Goal: Find specific fact: Find specific fact

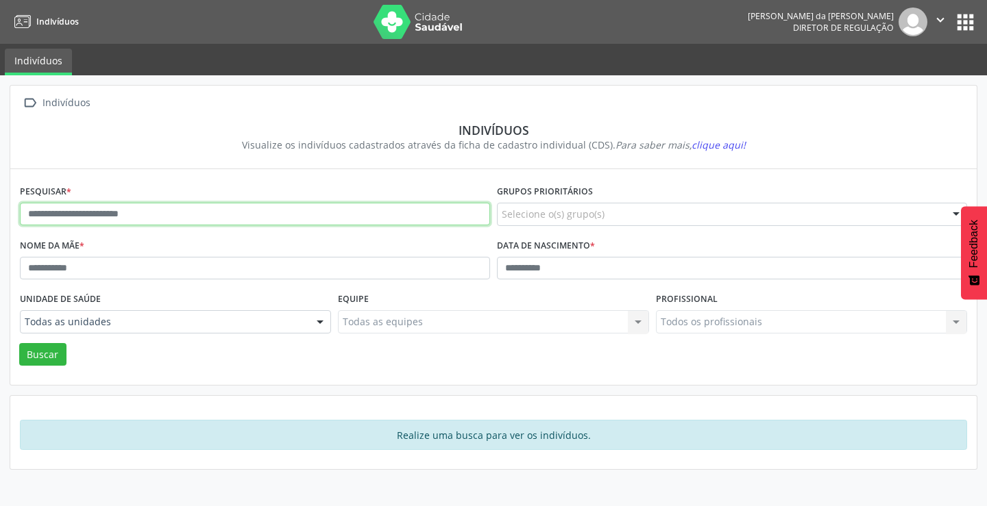
click at [290, 220] on input "text" at bounding box center [255, 214] width 470 height 23
click at [19, 343] on button "Buscar" at bounding box center [42, 354] width 47 height 23
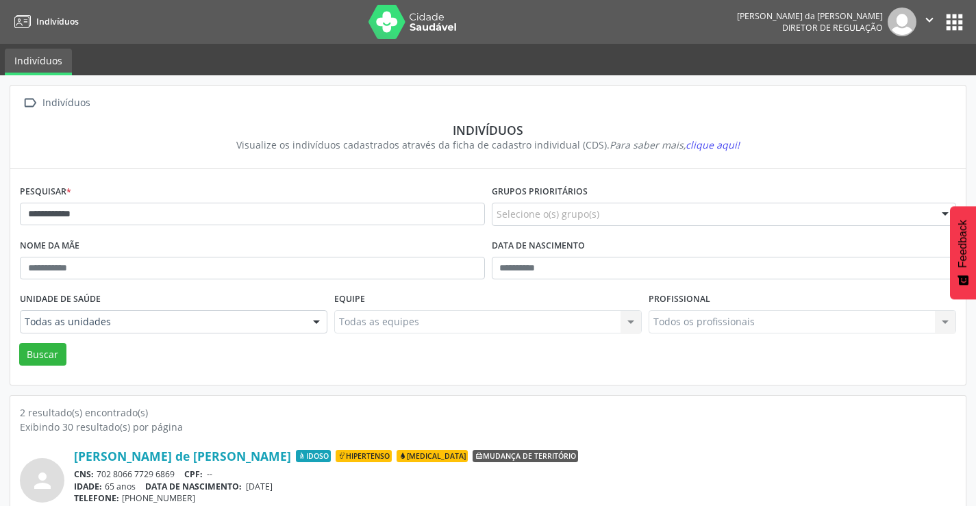
drag, startPoint x: 176, startPoint y: 472, endPoint x: 99, endPoint y: 470, distance: 76.8
click at [99, 470] on div "CNS: 702 8066 7729 6869 CPF: --" at bounding box center [515, 475] width 883 height 12
copy div "702 8066 7729 6869"
click at [159, 214] on input "**********" at bounding box center [252, 214] width 465 height 23
type input "*"
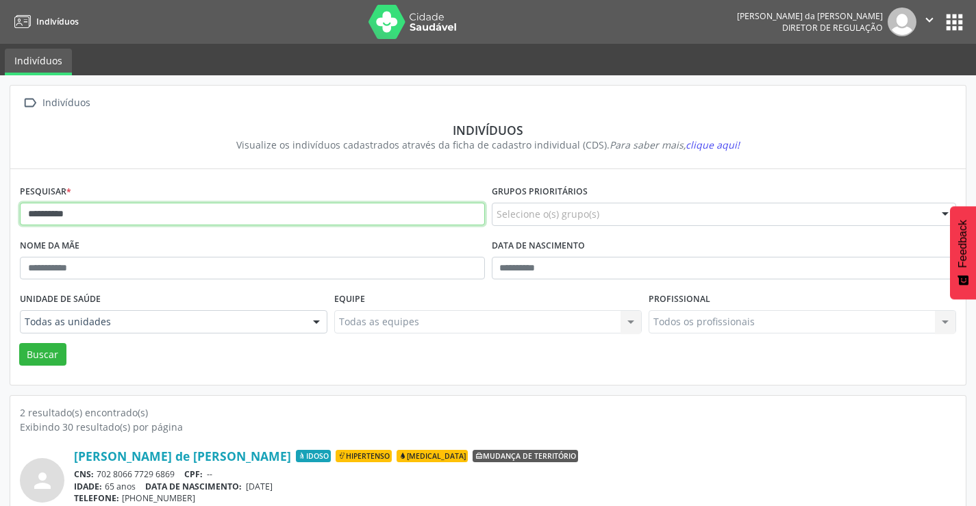
click at [19, 343] on button "Buscar" at bounding box center [42, 354] width 47 height 23
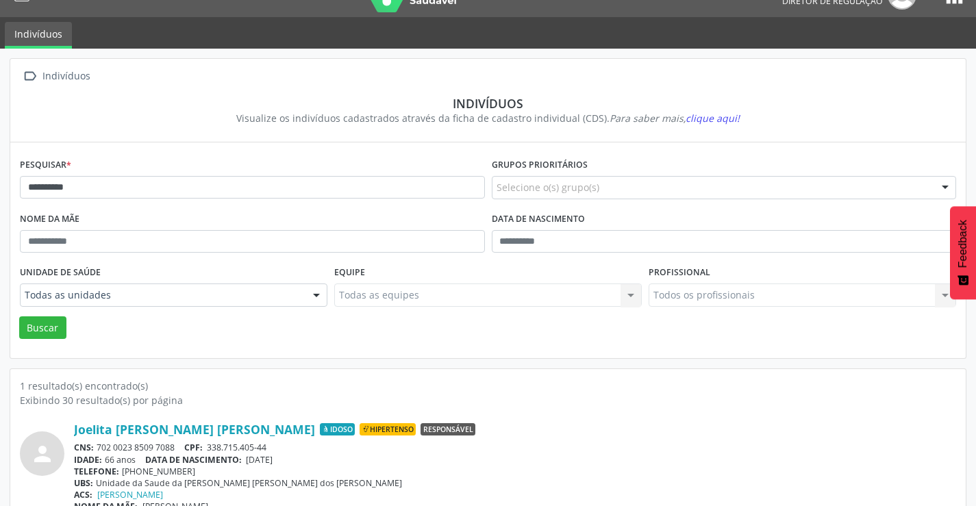
scroll to position [53, 0]
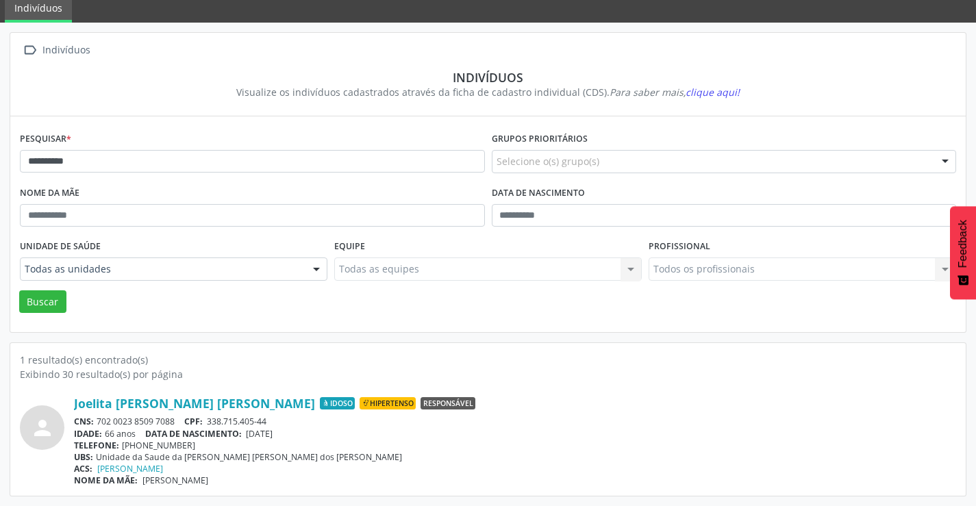
drag, startPoint x: 175, startPoint y: 420, endPoint x: 99, endPoint y: 423, distance: 76.1
click at [99, 423] on div "CNS: 702 0023 8509 7088 CPF: 338.715.405-44" at bounding box center [515, 422] width 883 height 12
copy div "702 0023 8509 7088"
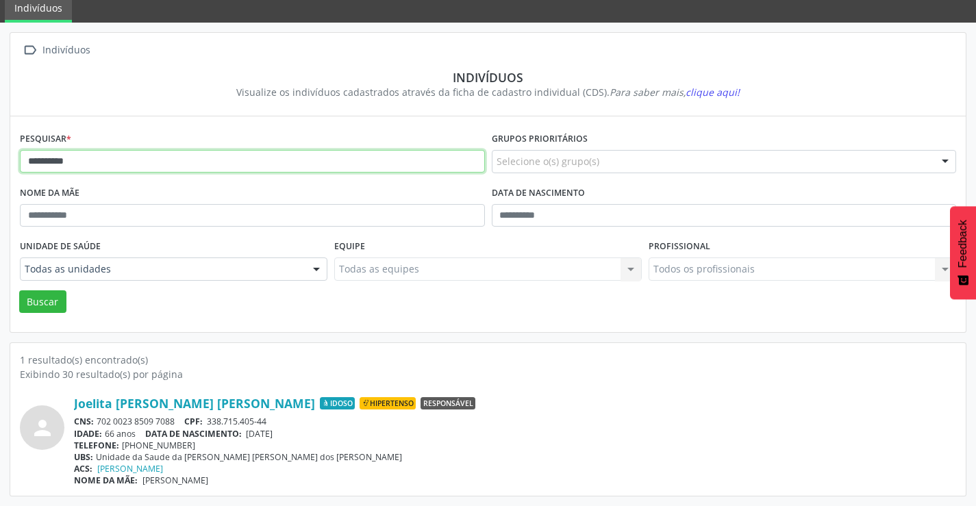
click at [120, 164] on input "**********" at bounding box center [252, 161] width 465 height 23
type input "*"
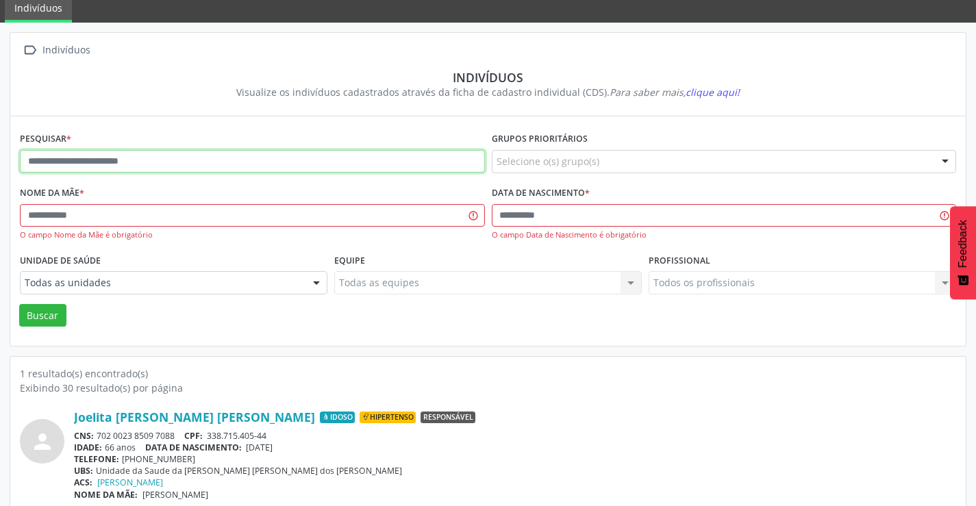
type input "*"
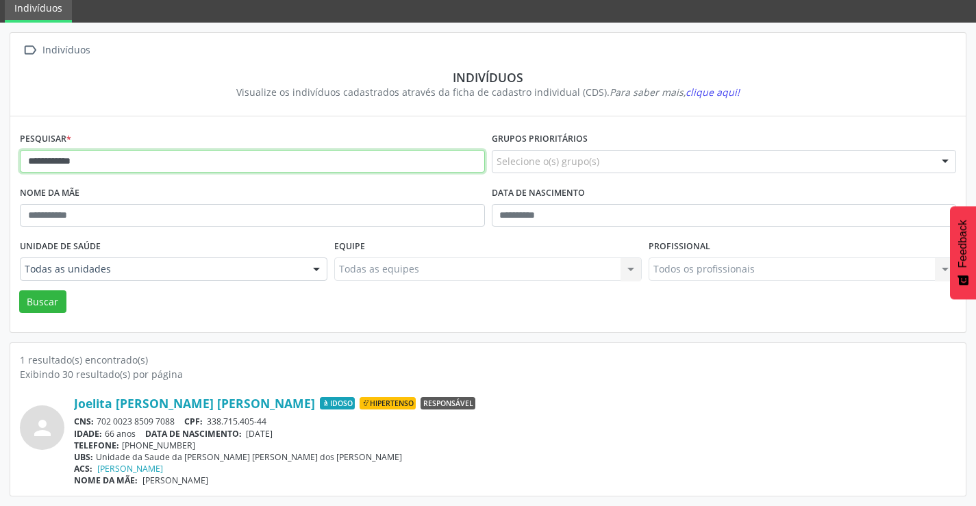
click at [19, 291] on button "Buscar" at bounding box center [42, 302] width 47 height 23
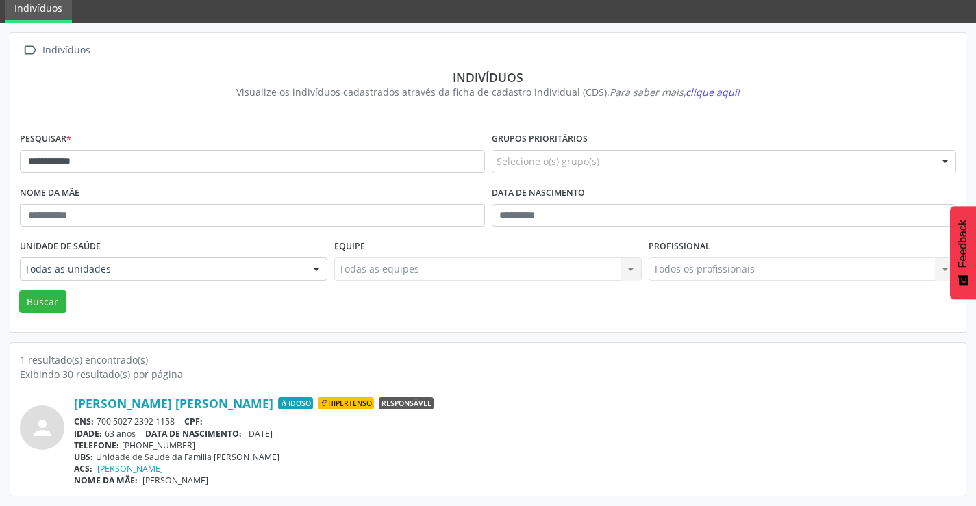
drag, startPoint x: 175, startPoint y: 421, endPoint x: 99, endPoint y: 421, distance: 76.7
click at [99, 421] on div "CNS: 700 5027 2392 1158 CPF: --" at bounding box center [515, 422] width 883 height 12
copy div "700 5027 2392 1158"
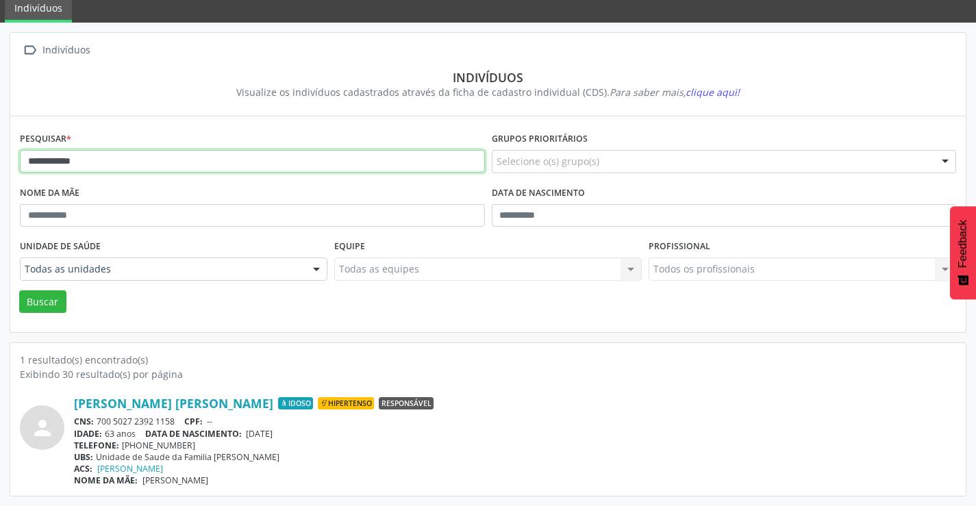
click at [97, 168] on input "**********" at bounding box center [252, 161] width 465 height 23
type input "*"
click at [19, 291] on button "Buscar" at bounding box center [42, 302] width 47 height 23
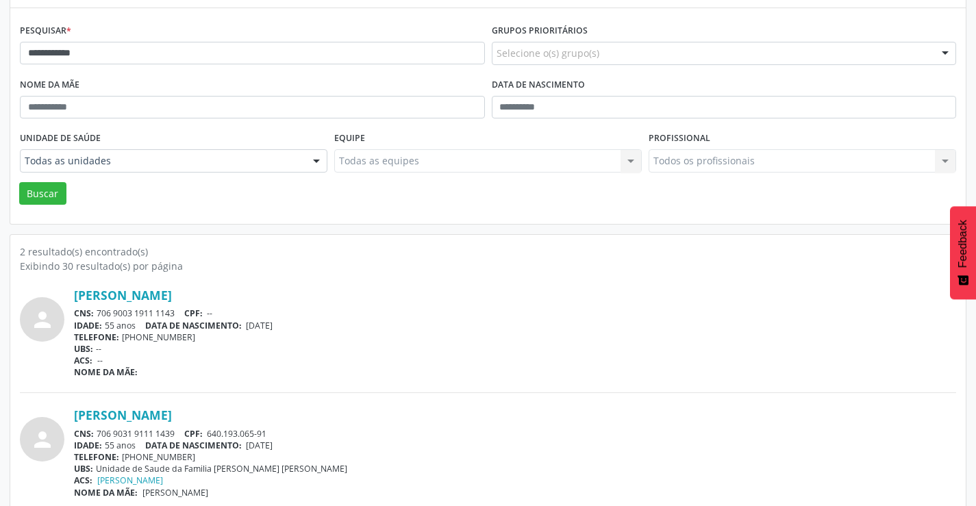
scroll to position [173, 0]
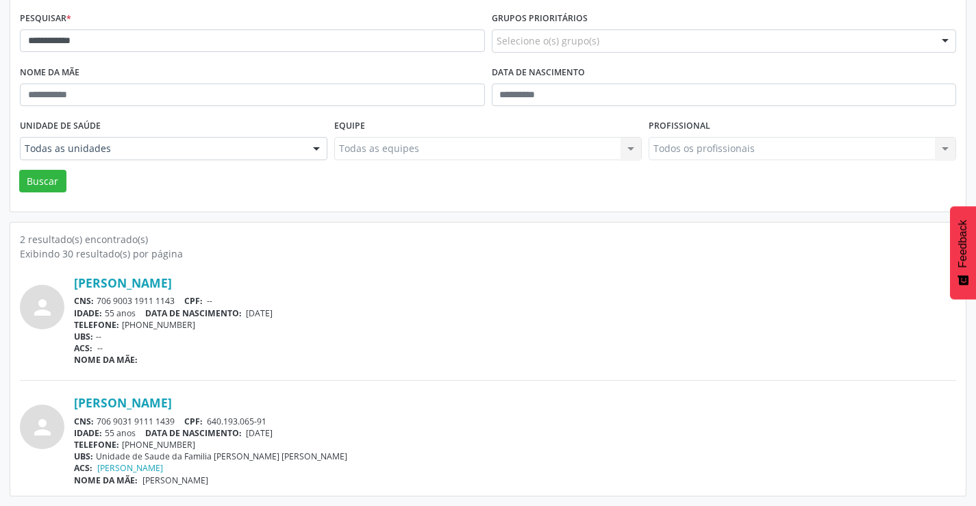
drag, startPoint x: 180, startPoint y: 417, endPoint x: 99, endPoint y: 418, distance: 81.5
click at [99, 418] on div "CNS: 706 9031 9111 1439 CPF: 640.193.065-91" at bounding box center [515, 422] width 883 height 12
copy div "706 9031 9111 1439"
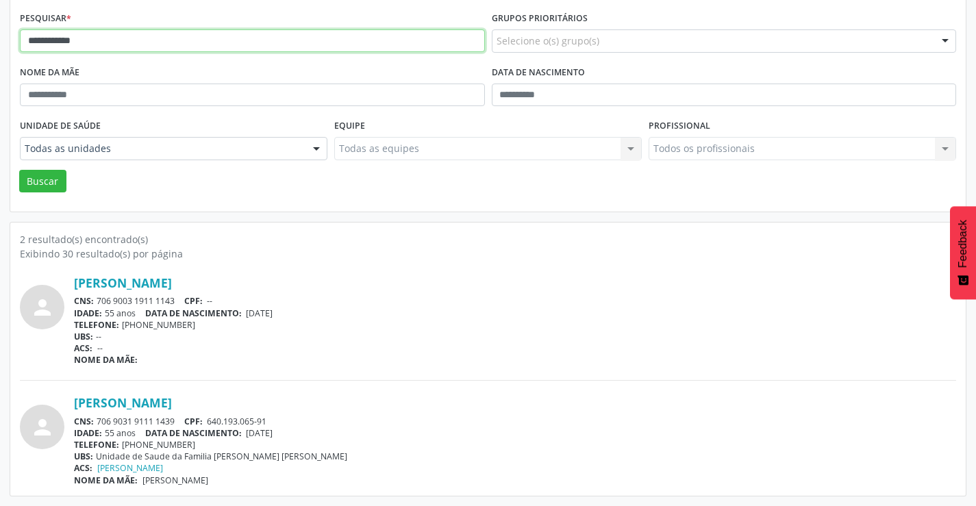
click at [84, 38] on input "**********" at bounding box center [252, 40] width 465 height 23
type input "*"
click at [19, 170] on button "Buscar" at bounding box center [42, 181] width 47 height 23
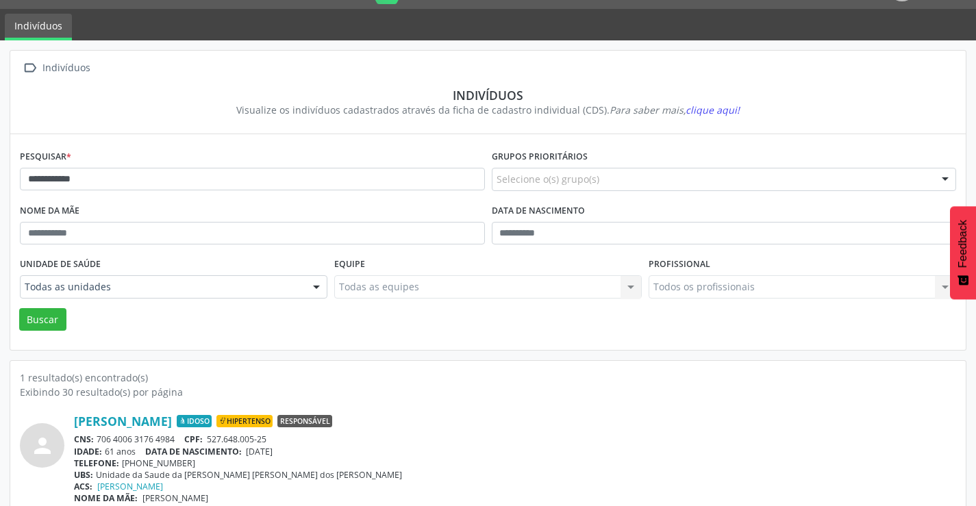
scroll to position [53, 0]
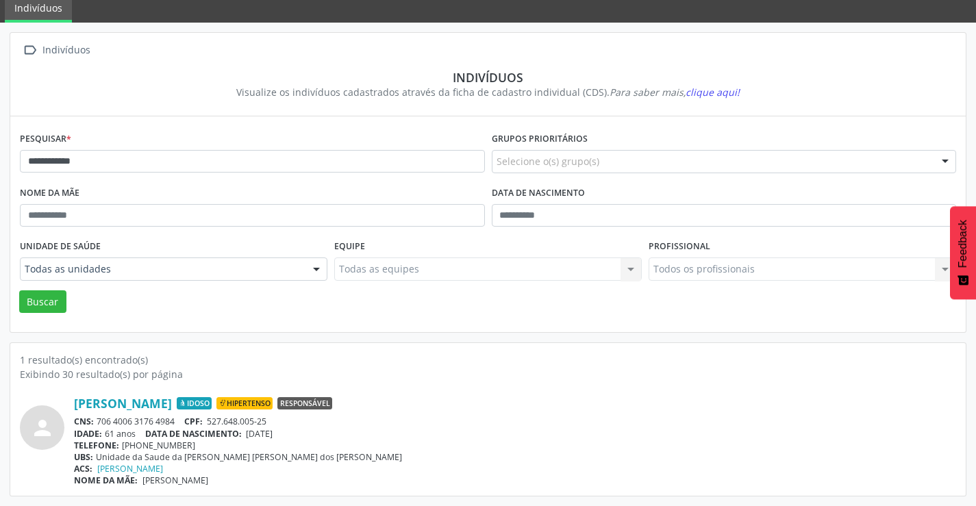
drag, startPoint x: 180, startPoint y: 415, endPoint x: 97, endPoint y: 420, distance: 83.1
click at [97, 420] on div "[PERSON_NAME] Idoso Hipertenso Responsável CNS: 706 4006 3176 4984 CPF: 527.648…" at bounding box center [515, 441] width 883 height 90
copy div "706 4006 3176 4984"
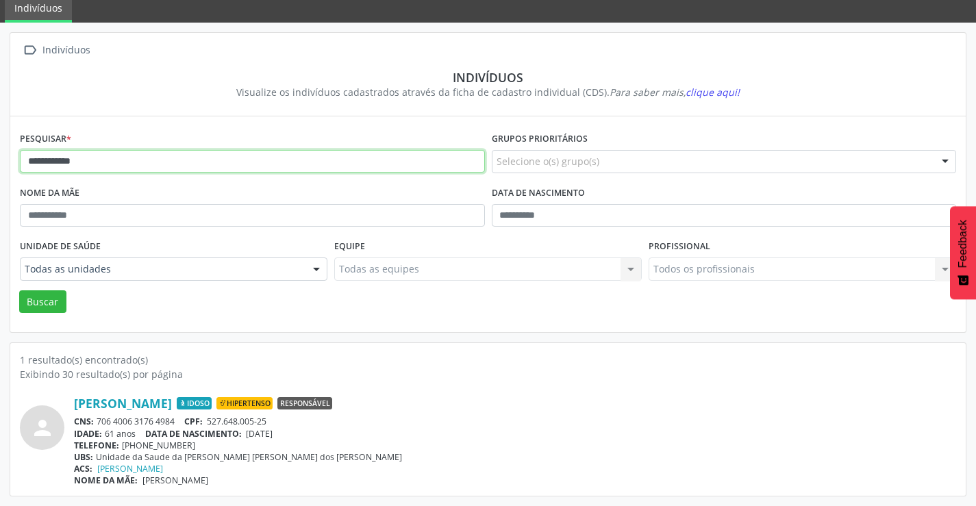
click at [173, 159] on input "**********" at bounding box center [252, 161] width 465 height 23
type input "*"
click at [19, 291] on button "Buscar" at bounding box center [42, 302] width 47 height 23
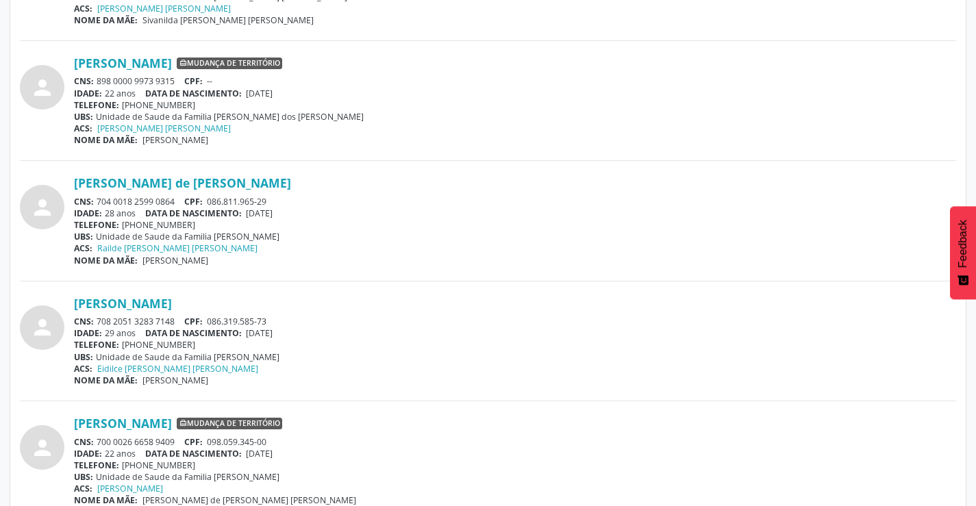
scroll to position [822, 0]
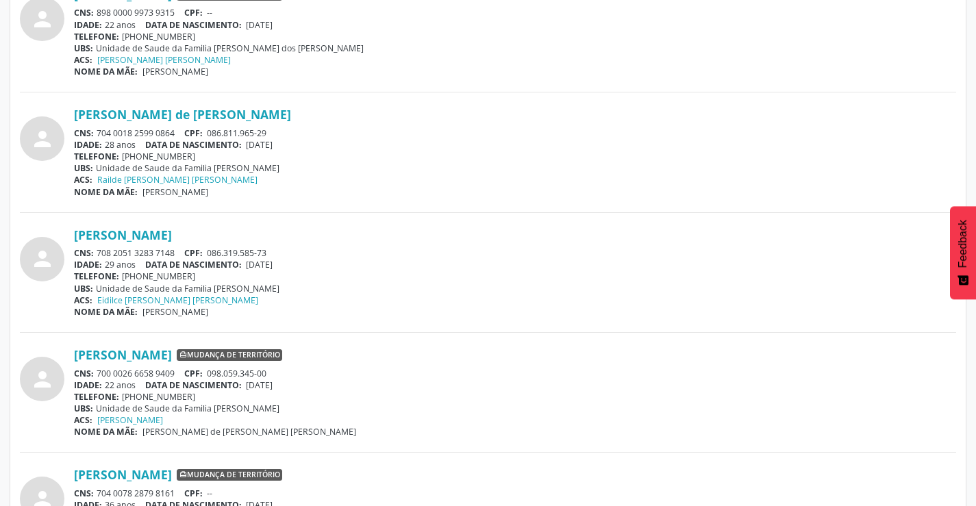
drag, startPoint x: 178, startPoint y: 252, endPoint x: 98, endPoint y: 256, distance: 80.3
click at [98, 256] on div "CNS: 708 2051 3283 7148 CPF: 086.319.585-73" at bounding box center [515, 253] width 883 height 12
copy div "708 2051 3283 7148"
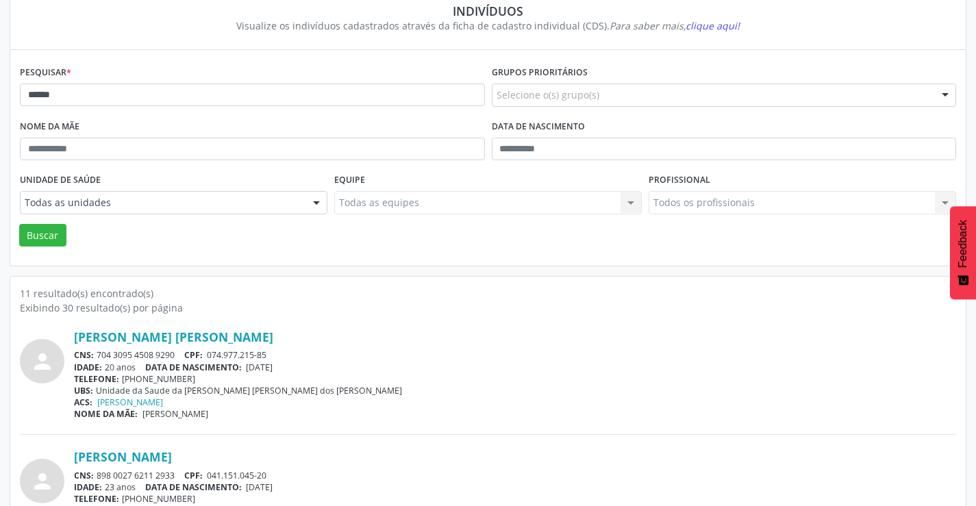
scroll to position [69, 0]
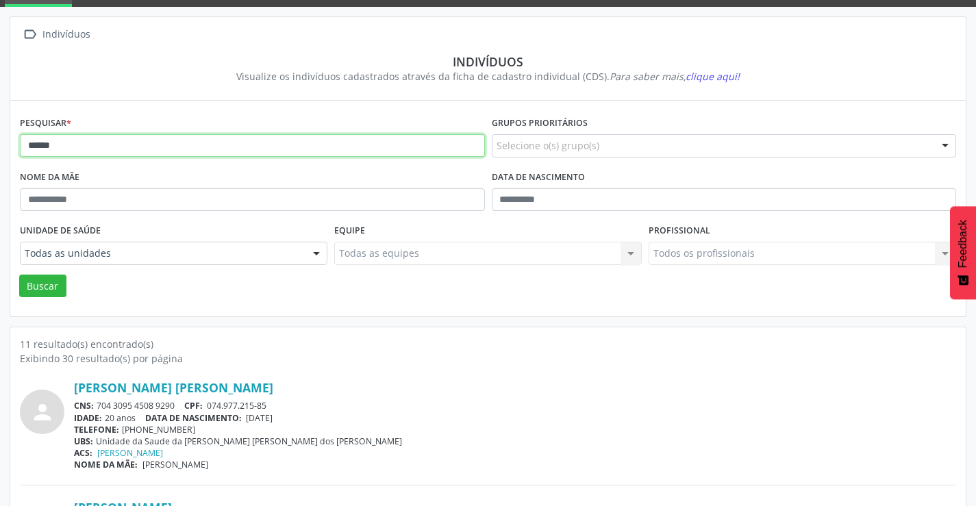
click at [93, 140] on input "******" at bounding box center [252, 145] width 465 height 23
type input "*"
click at [19, 275] on button "Buscar" at bounding box center [42, 286] width 47 height 23
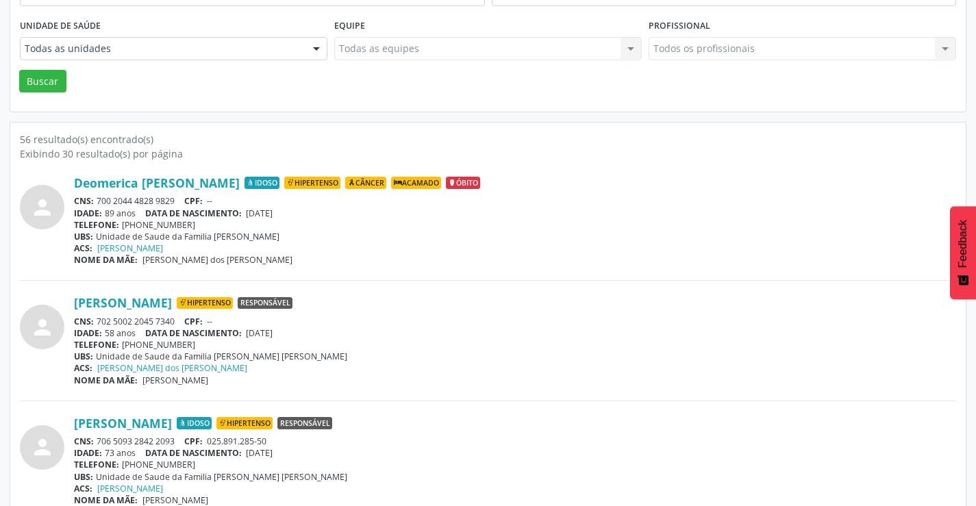
scroll to position [274, 0]
click at [179, 441] on div "CNS: 706 5093 2842 2093 CPF: 025.891.285-50" at bounding box center [515, 441] width 883 height 12
click at [136, 438] on div "CNS: 706 5093 2842 2093 CPF: 025.891.285-50" at bounding box center [515, 441] width 883 height 12
drag, startPoint x: 179, startPoint y: 437, endPoint x: 99, endPoint y: 438, distance: 79.5
click at [99, 438] on div "CNS: 706 5093 2842 2093 CPF: 025.891.285-50" at bounding box center [515, 441] width 883 height 12
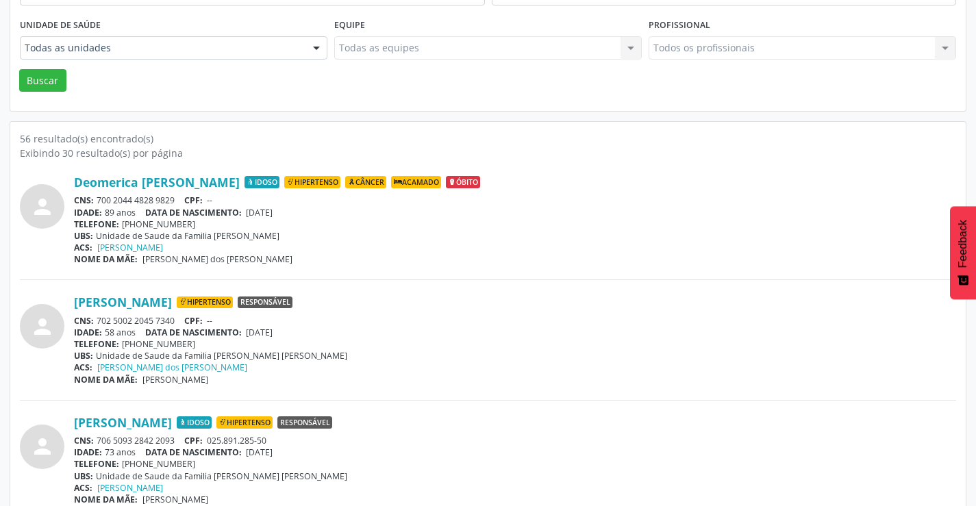
copy div "706 5093 2842 2093"
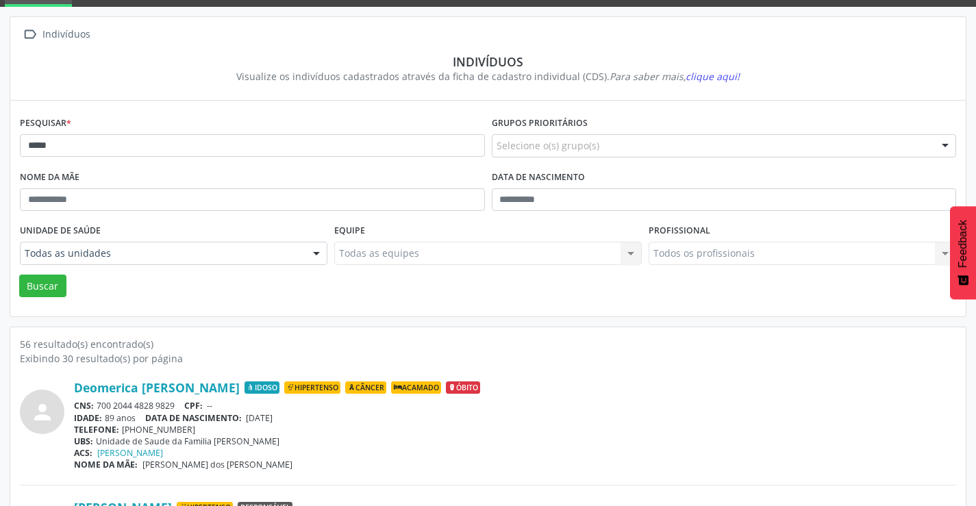
scroll to position [0, 0]
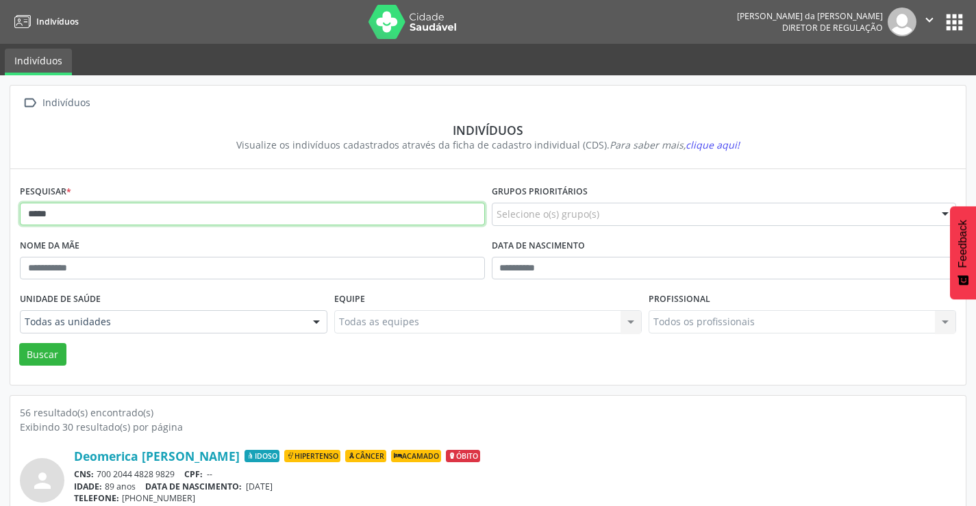
click at [164, 217] on input "*****" at bounding box center [252, 214] width 465 height 23
type input "*"
click at [19, 343] on button "Buscar" at bounding box center [42, 354] width 47 height 23
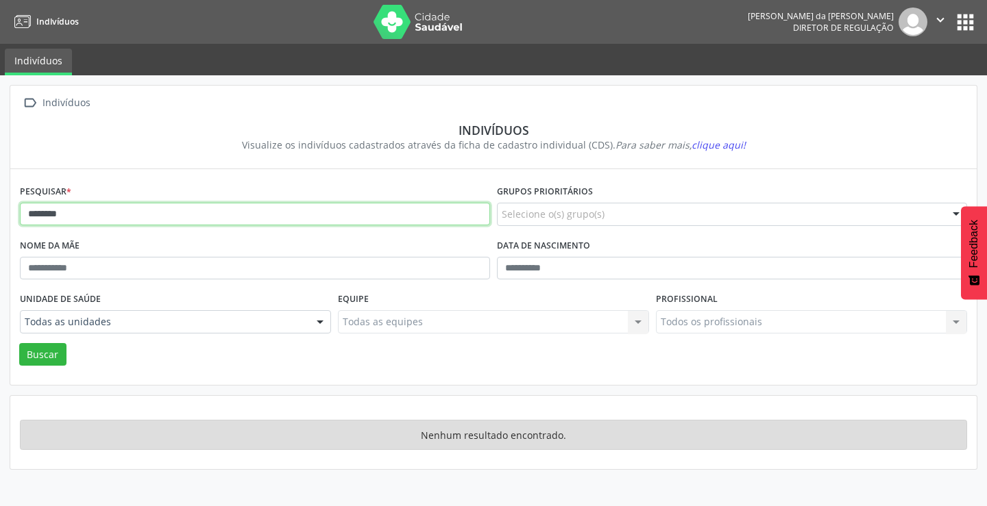
click at [164, 217] on input "********" at bounding box center [255, 214] width 470 height 23
click at [19, 343] on button "Buscar" at bounding box center [42, 354] width 47 height 23
click at [152, 213] on input "*****" at bounding box center [255, 214] width 470 height 23
click at [19, 343] on button "Buscar" at bounding box center [42, 354] width 47 height 23
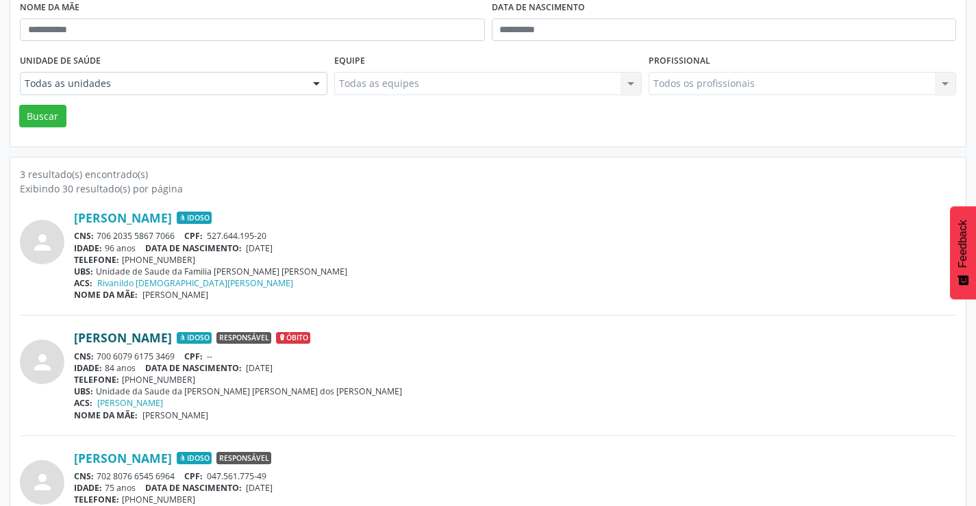
scroll to position [293, 0]
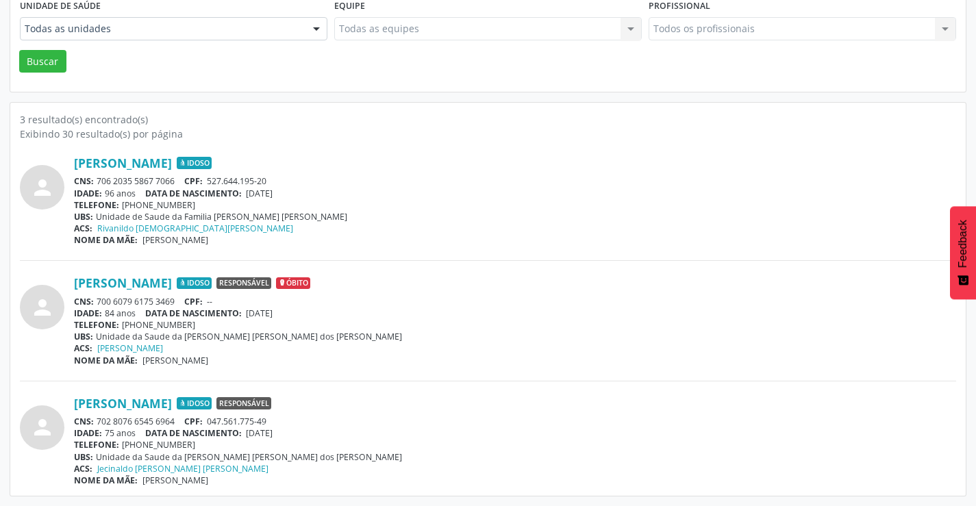
drag, startPoint x: 180, startPoint y: 420, endPoint x: 95, endPoint y: 423, distance: 84.3
click at [95, 423] on div "CNS: 702 8076 6545 6964 CPF: 047.561.775-49" at bounding box center [515, 422] width 883 height 12
copy div "702 8076 6545 6964"
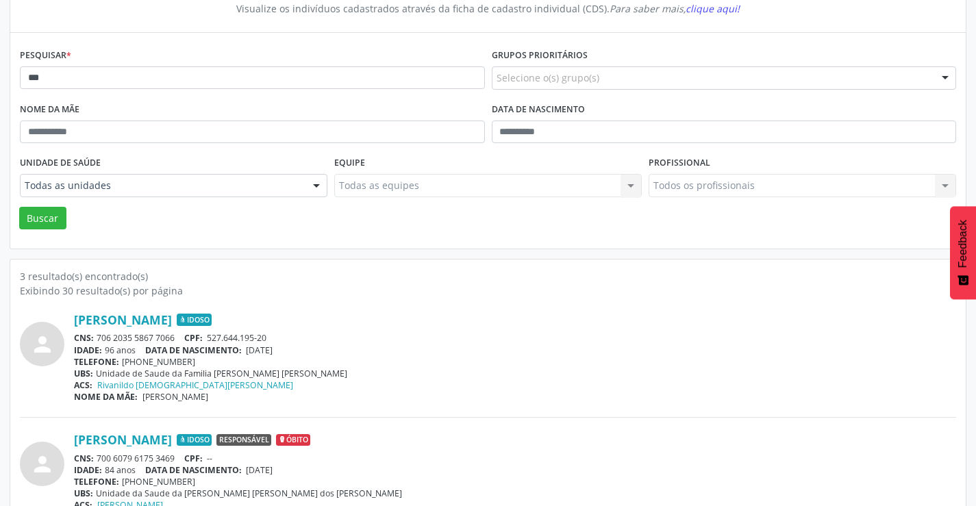
scroll to position [0, 0]
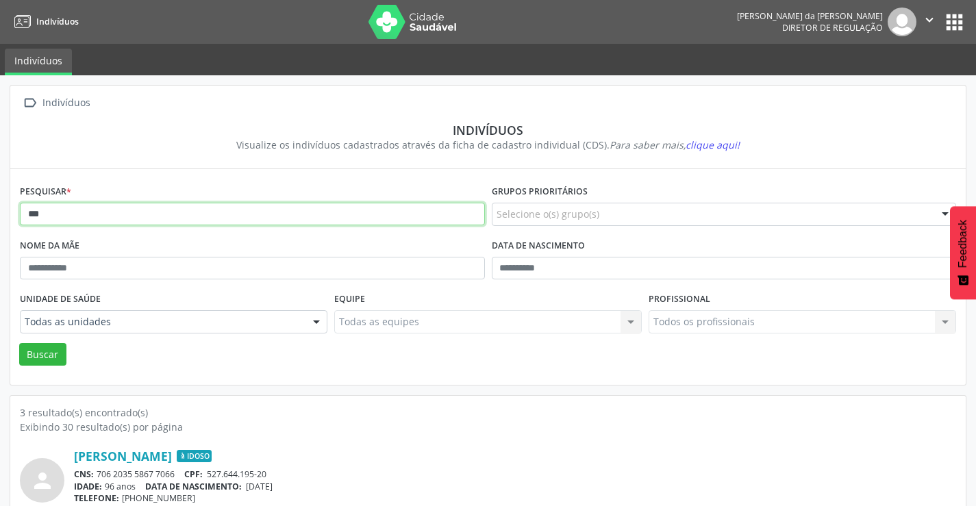
click at [108, 216] on input "***" at bounding box center [252, 214] width 465 height 23
type input "*"
click at [19, 343] on button "Buscar" at bounding box center [42, 354] width 47 height 23
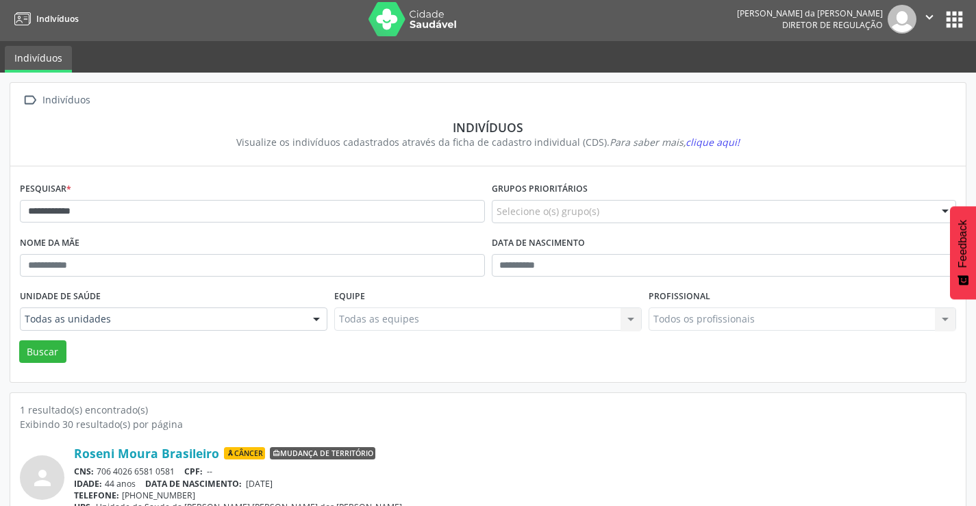
scroll to position [53, 0]
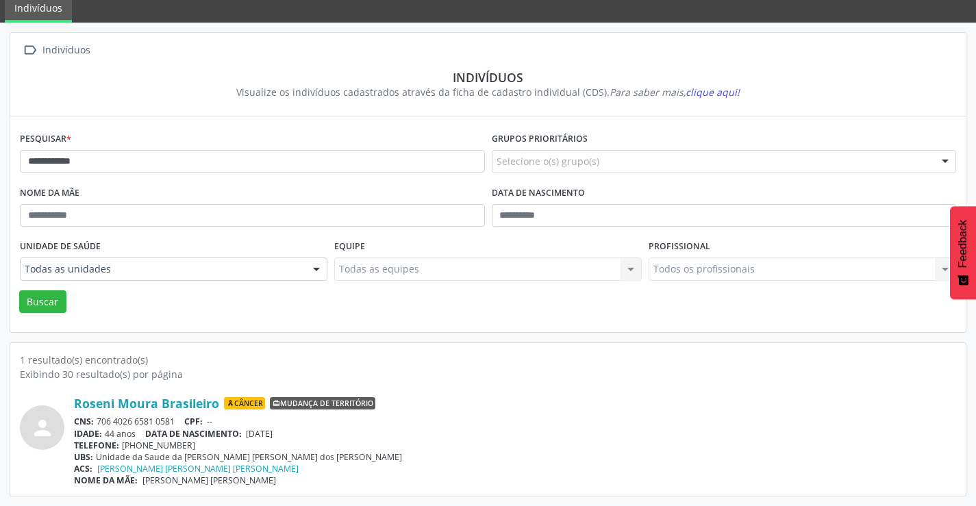
drag, startPoint x: 177, startPoint y: 421, endPoint x: 100, endPoint y: 422, distance: 76.8
click at [100, 422] on div "CNS: 706 4026 6581 0581 CPF: --" at bounding box center [515, 422] width 883 height 12
copy div "706 4026 6581 0581"
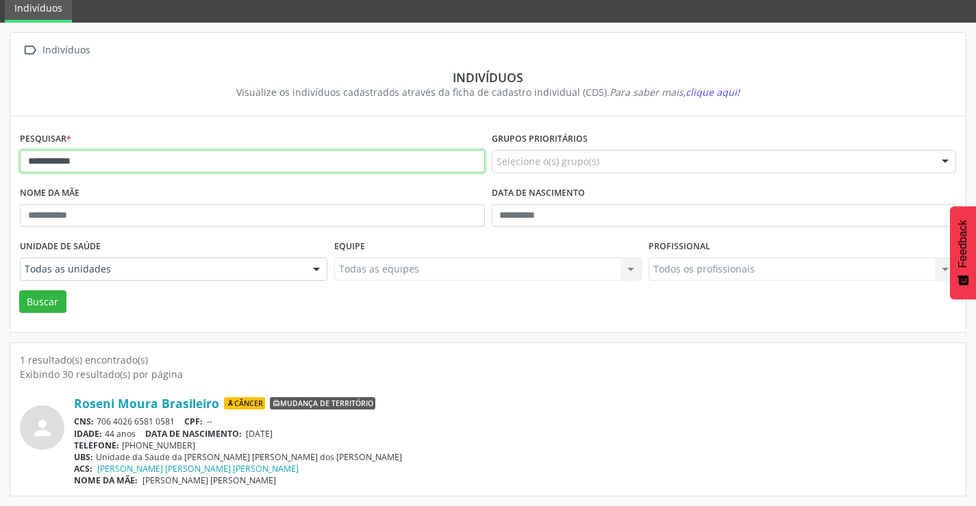
click at [264, 169] on input "**********" at bounding box center [252, 161] width 465 height 23
type input "*"
click at [19, 291] on button "Buscar" at bounding box center [42, 302] width 47 height 23
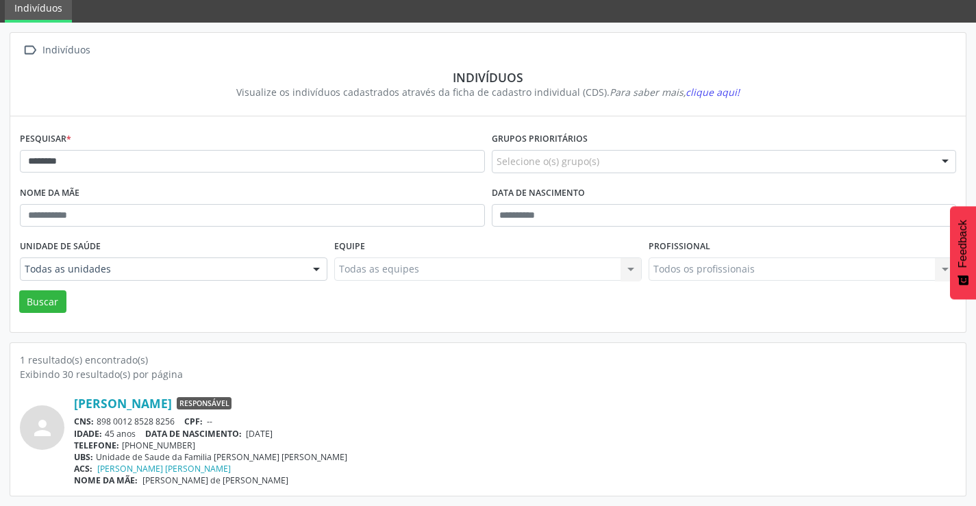
drag, startPoint x: 182, startPoint y: 421, endPoint x: 98, endPoint y: 422, distance: 84.3
click at [98, 422] on div "CNS: 898 0012 8528 8256 CPF: --" at bounding box center [515, 422] width 883 height 12
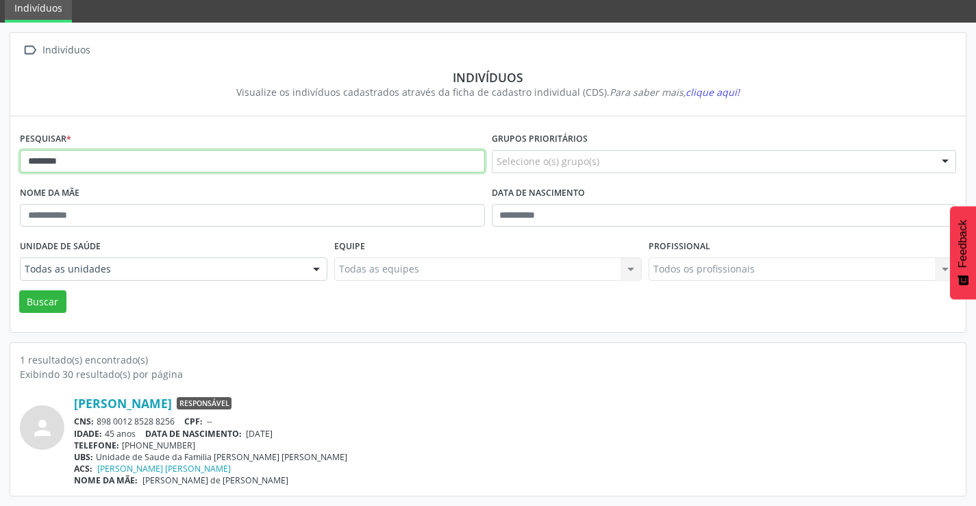
click at [106, 169] on input "********" at bounding box center [252, 161] width 465 height 23
type input "*"
click at [19, 291] on button "Buscar" at bounding box center [42, 302] width 47 height 23
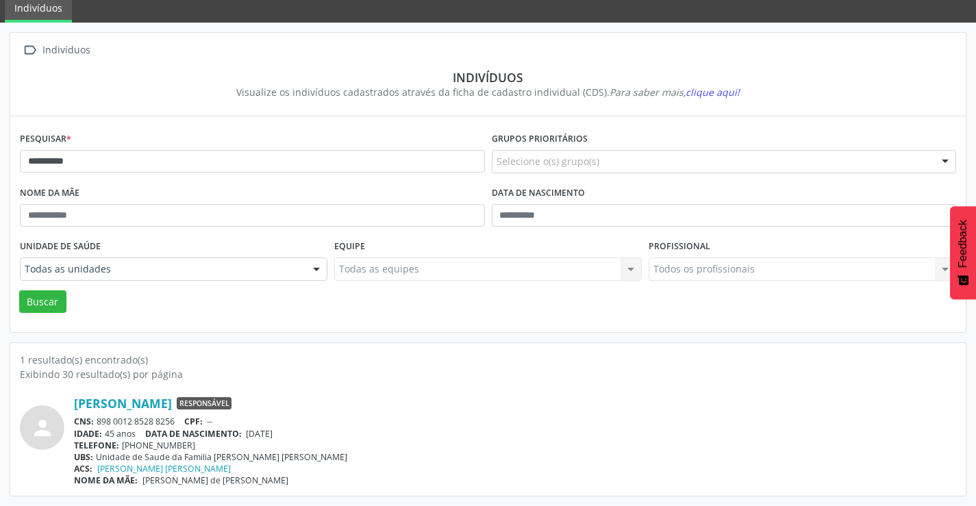
scroll to position [0, 0]
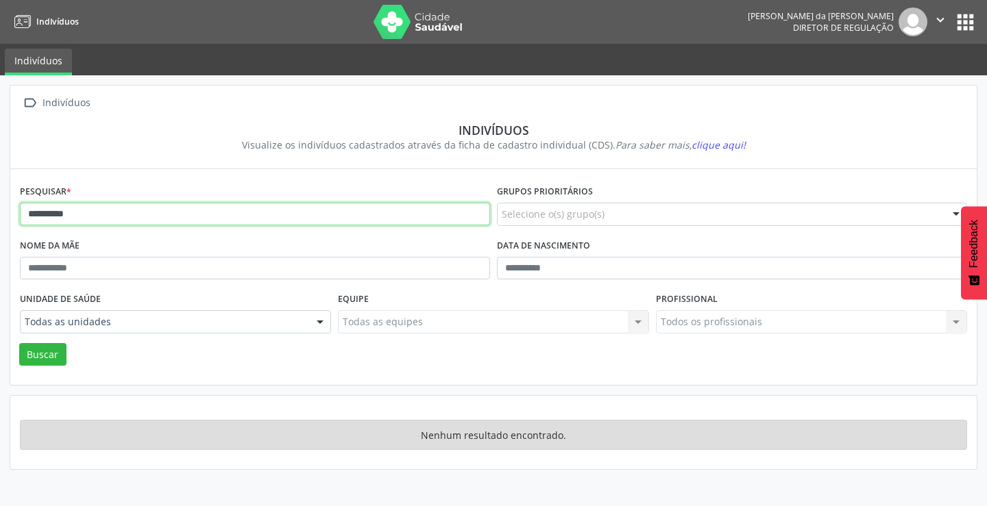
click at [132, 214] on input "**********" at bounding box center [255, 214] width 470 height 23
click at [19, 343] on button "Buscar" at bounding box center [42, 354] width 47 height 23
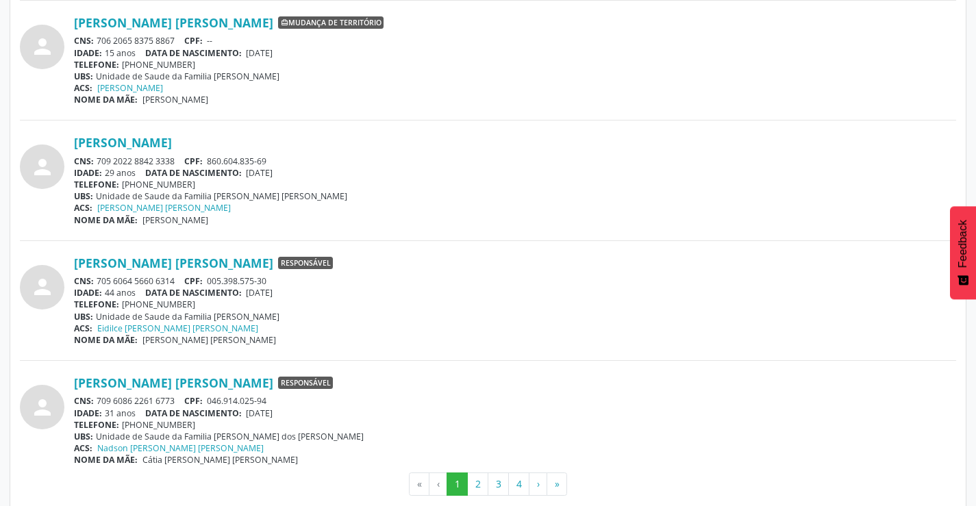
scroll to position [3563, 0]
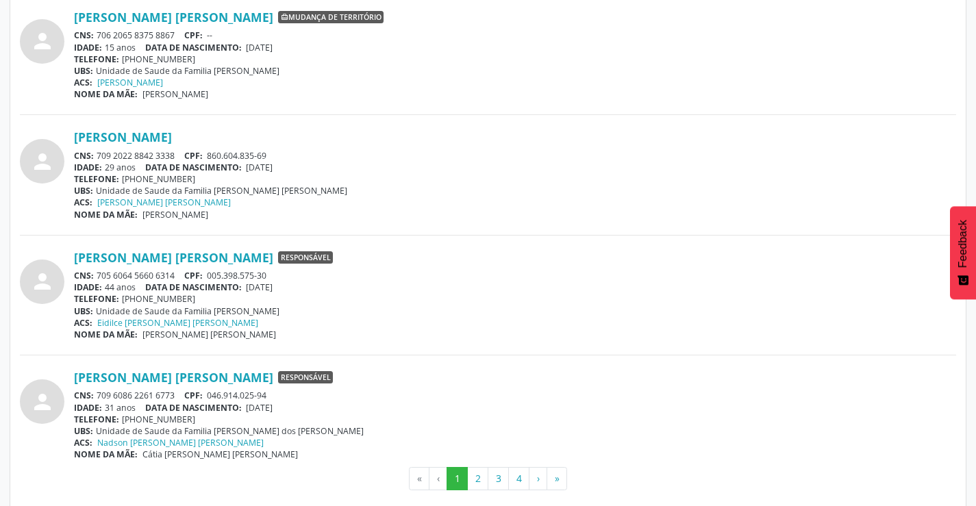
drag, startPoint x: 180, startPoint y: 391, endPoint x: 99, endPoint y: 396, distance: 80.4
click at [99, 396] on div "CNS: 709 6086 2261 6773 CPF: 046.914.025-94" at bounding box center [515, 396] width 883 height 12
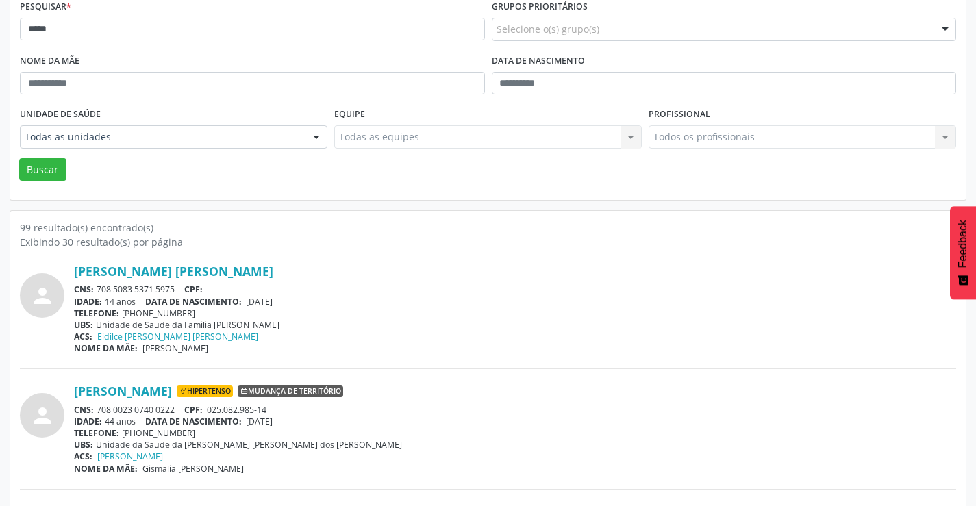
scroll to position [0, 0]
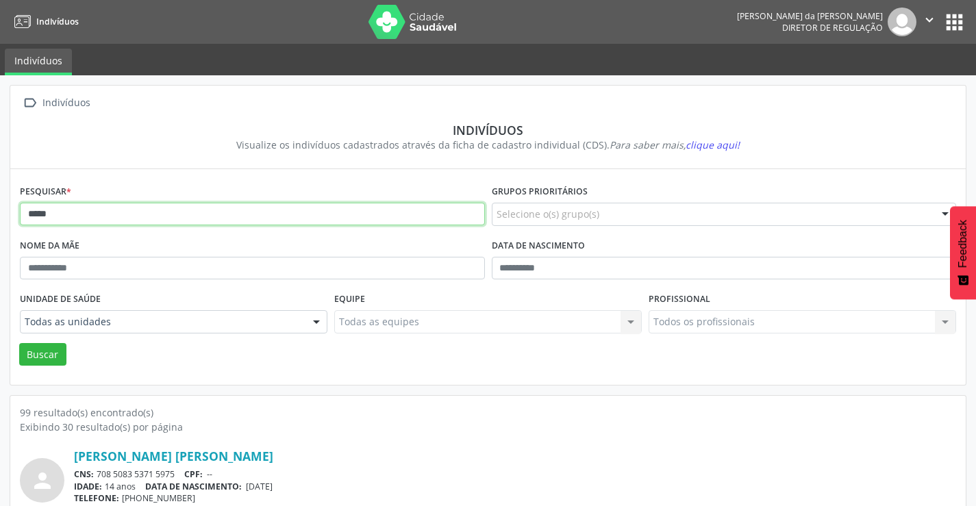
click at [224, 210] on input "****" at bounding box center [252, 214] width 465 height 23
type input "*"
click at [19, 343] on button "Buscar" at bounding box center [42, 354] width 47 height 23
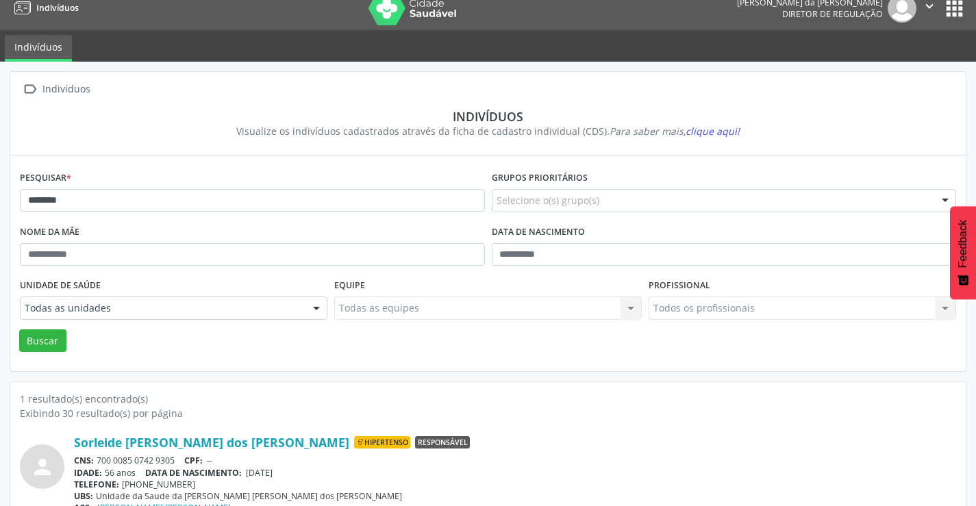
scroll to position [53, 0]
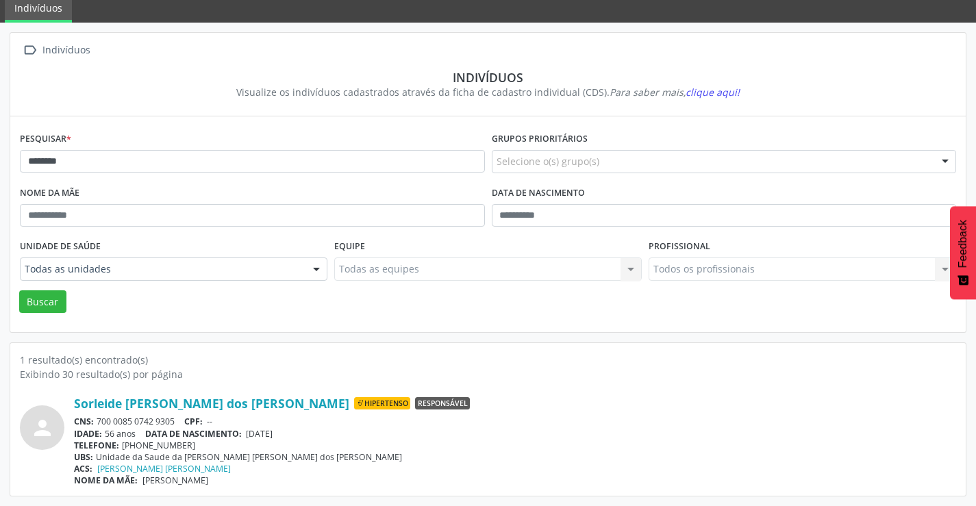
drag, startPoint x: 182, startPoint y: 421, endPoint x: 97, endPoint y: 423, distance: 84.3
click at [97, 423] on div "CNS: 700 0085 0742 9305 CPF: --" at bounding box center [515, 422] width 883 height 12
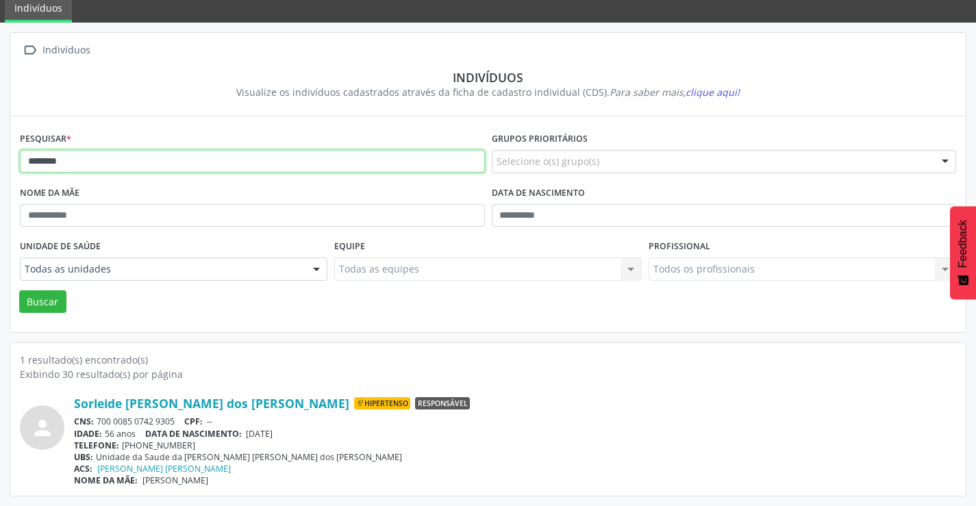
click at [211, 159] on input "********" at bounding box center [252, 161] width 465 height 23
type input "*"
click at [19, 291] on button "Buscar" at bounding box center [42, 302] width 47 height 23
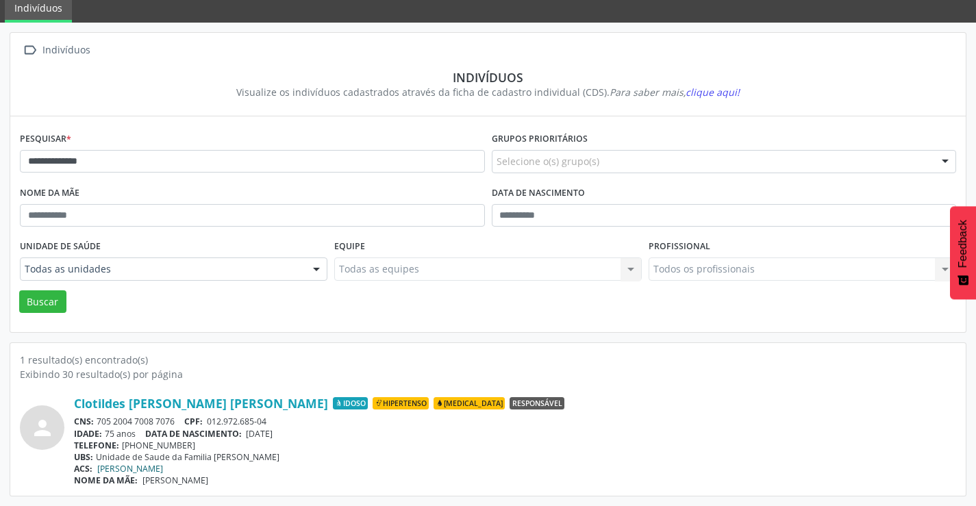
click at [153, 470] on link "[PERSON_NAME]" at bounding box center [130, 469] width 66 height 12
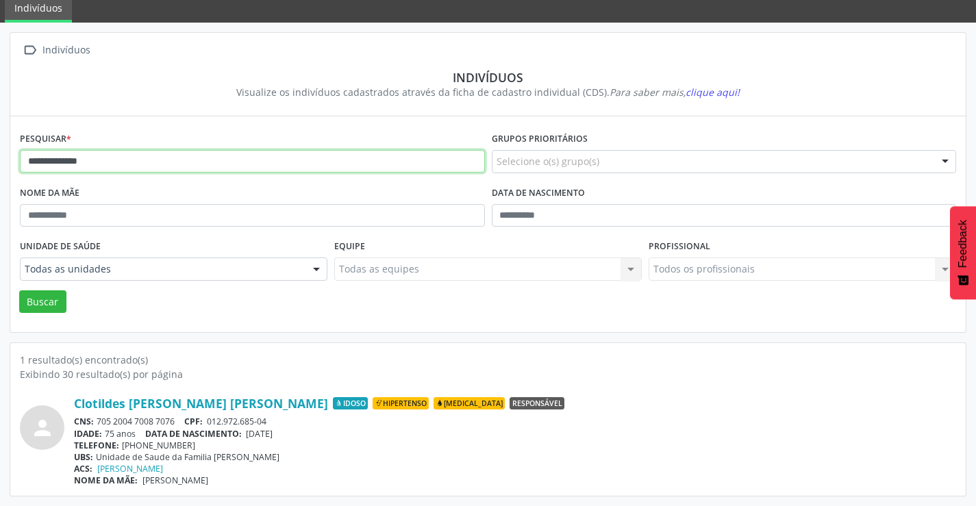
click at [121, 158] on input "**********" at bounding box center [252, 161] width 465 height 23
type input "*"
click at [19, 291] on button "Buscar" at bounding box center [42, 302] width 47 height 23
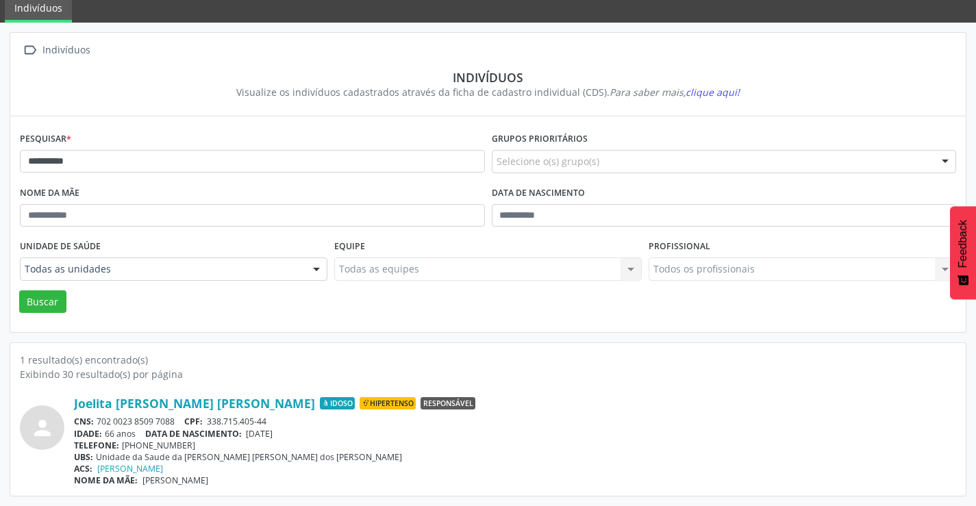
drag, startPoint x: 175, startPoint y: 421, endPoint x: 98, endPoint y: 423, distance: 77.5
click at [98, 423] on div "CNS: 702 0023 8509 7088 CPF: 338.715.405-44" at bounding box center [515, 422] width 883 height 12
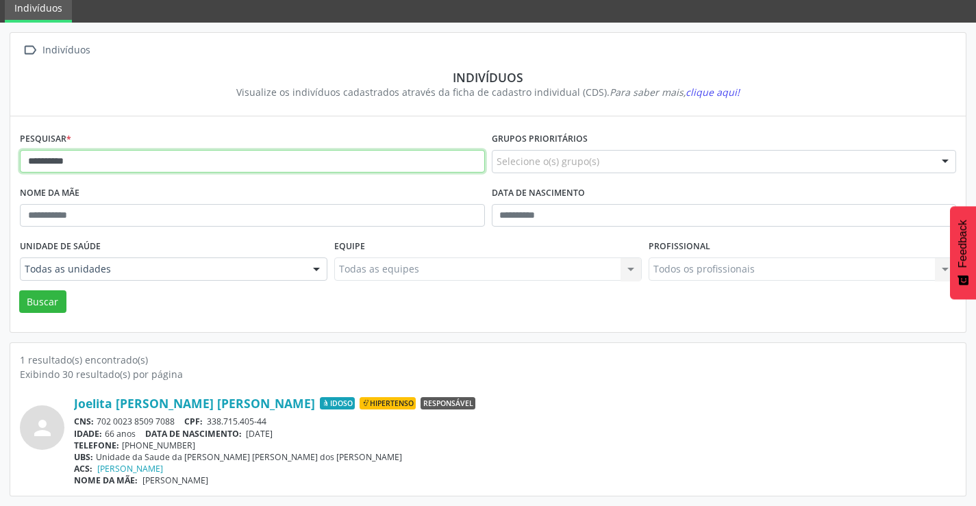
click at [99, 159] on input "**********" at bounding box center [252, 161] width 465 height 23
type input "*"
click at [19, 291] on button "Buscar" at bounding box center [42, 302] width 47 height 23
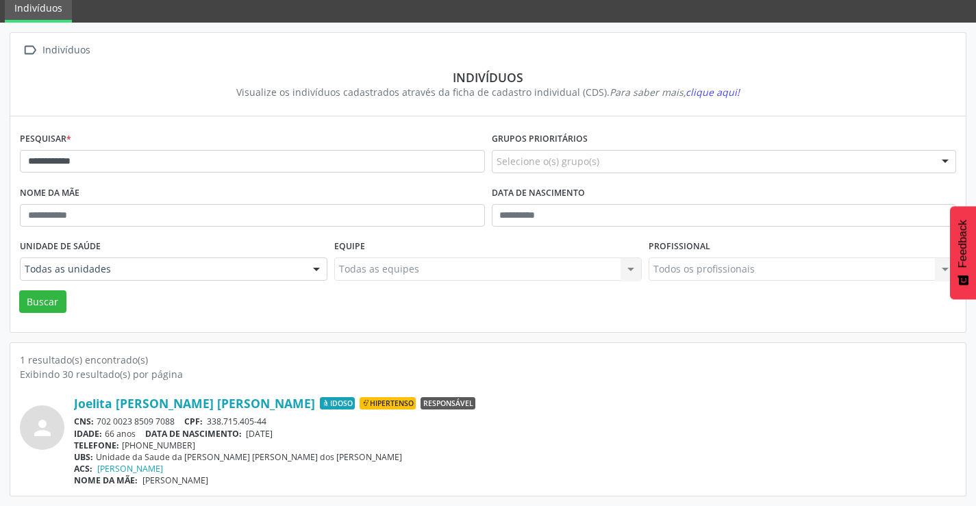
scroll to position [0, 0]
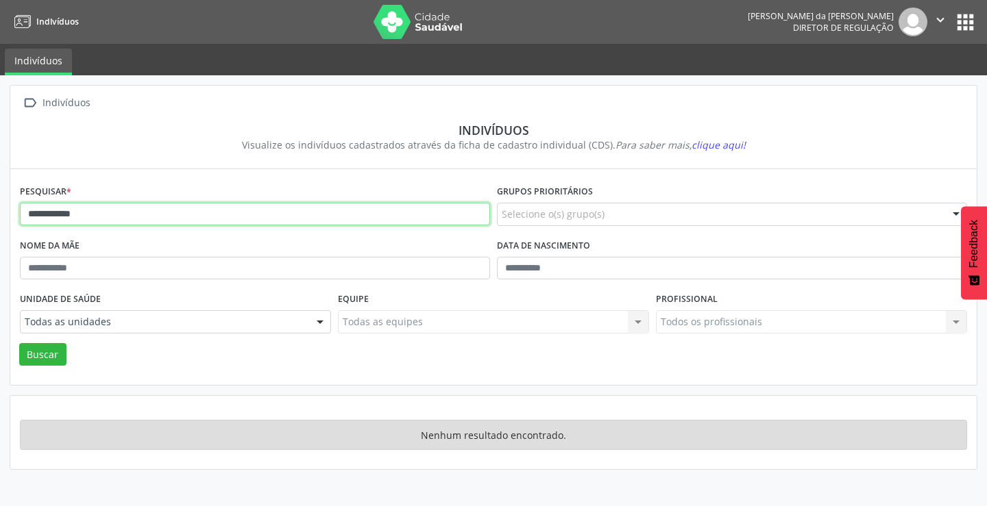
click at [97, 217] on input "**********" at bounding box center [255, 214] width 470 height 23
click at [19, 343] on button "Buscar" at bounding box center [42, 354] width 47 height 23
click at [69, 214] on input "*******" at bounding box center [255, 214] width 470 height 23
type input "*"
click at [19, 343] on button "Buscar" at bounding box center [42, 354] width 47 height 23
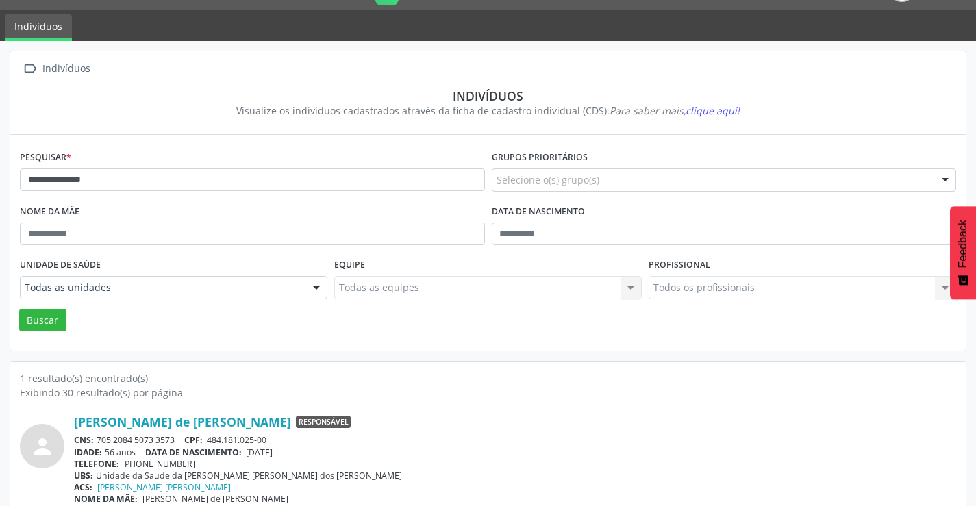
scroll to position [53, 0]
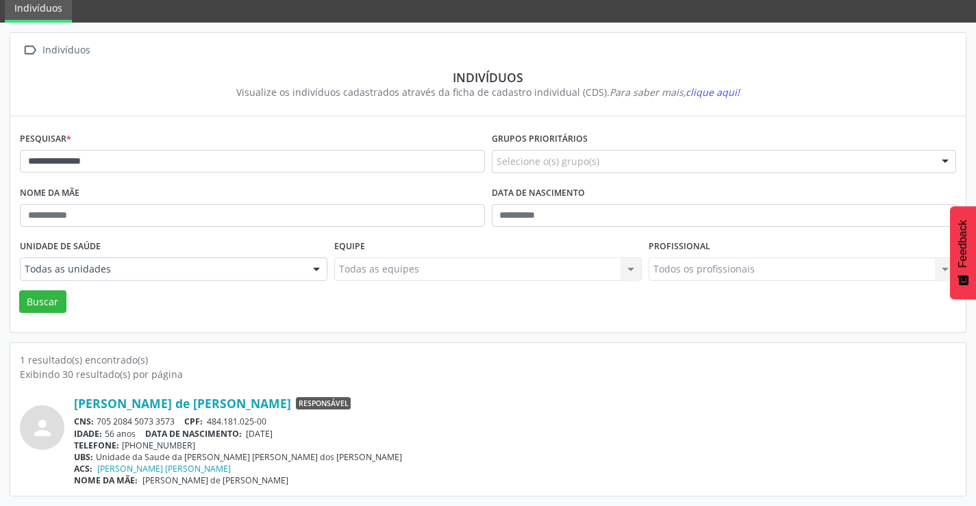
drag, startPoint x: 178, startPoint y: 417, endPoint x: 99, endPoint y: 423, distance: 79.7
click at [99, 423] on div "CNS: 705 2084 5073 3573 CPF: 484.181.025-00" at bounding box center [515, 422] width 883 height 12
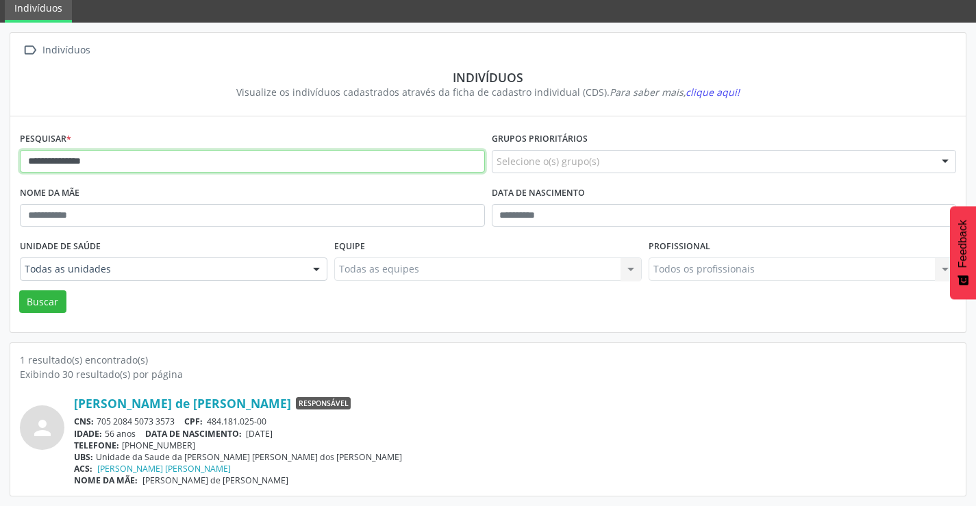
click at [173, 159] on input "**********" at bounding box center [252, 161] width 465 height 23
type input "*"
click at [91, 153] on input "*****" at bounding box center [252, 161] width 465 height 23
type input "*"
click at [19, 291] on button "Buscar" at bounding box center [42, 302] width 47 height 23
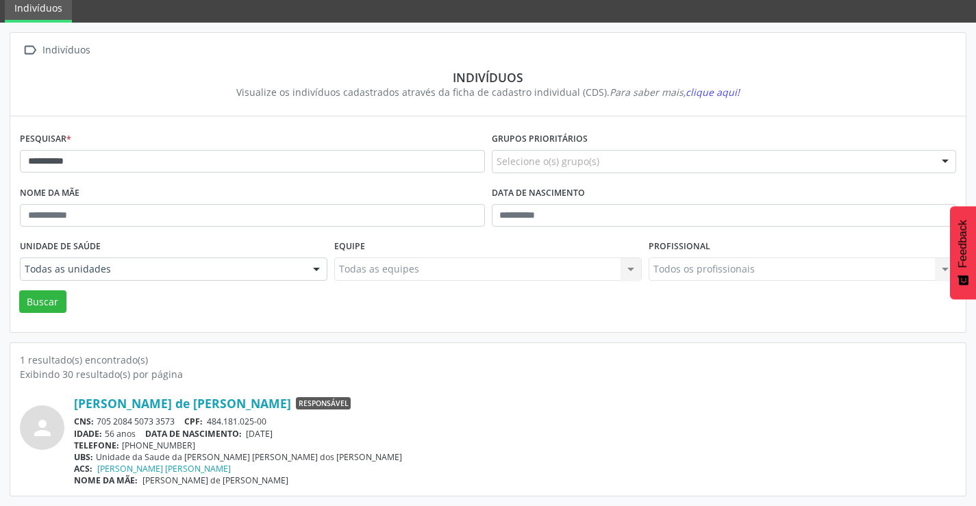
scroll to position [0, 0]
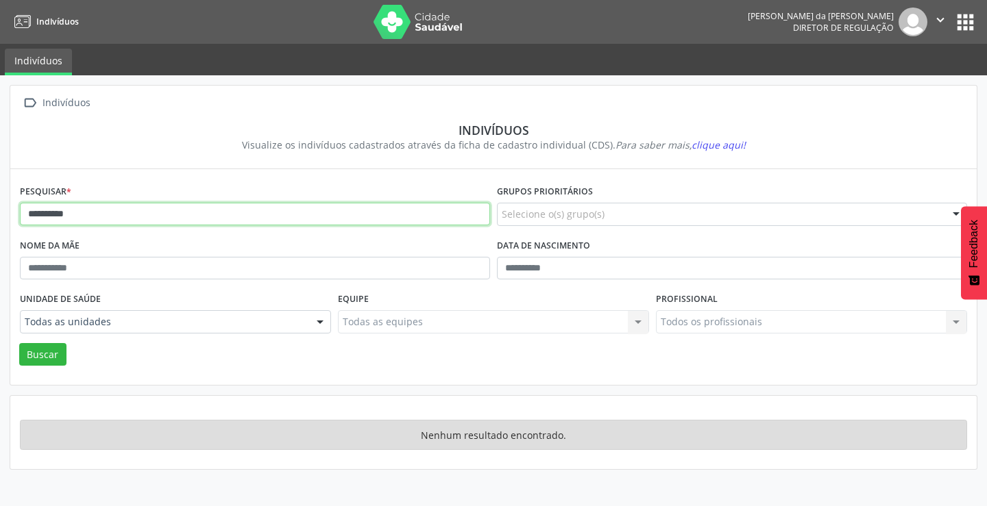
click at [123, 220] on input "**********" at bounding box center [255, 214] width 470 height 23
click at [19, 343] on button "Buscar" at bounding box center [42, 354] width 47 height 23
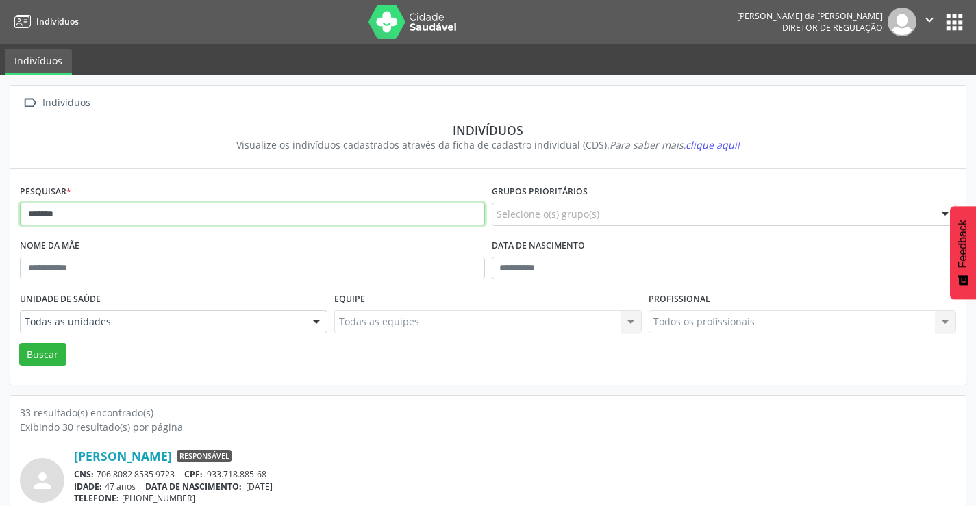
click at [109, 218] on input "*******" at bounding box center [252, 214] width 465 height 23
click at [19, 343] on button "Buscar" at bounding box center [42, 354] width 47 height 23
click at [109, 218] on input "******" at bounding box center [252, 214] width 465 height 23
click at [19, 343] on button "Buscar" at bounding box center [42, 354] width 47 height 23
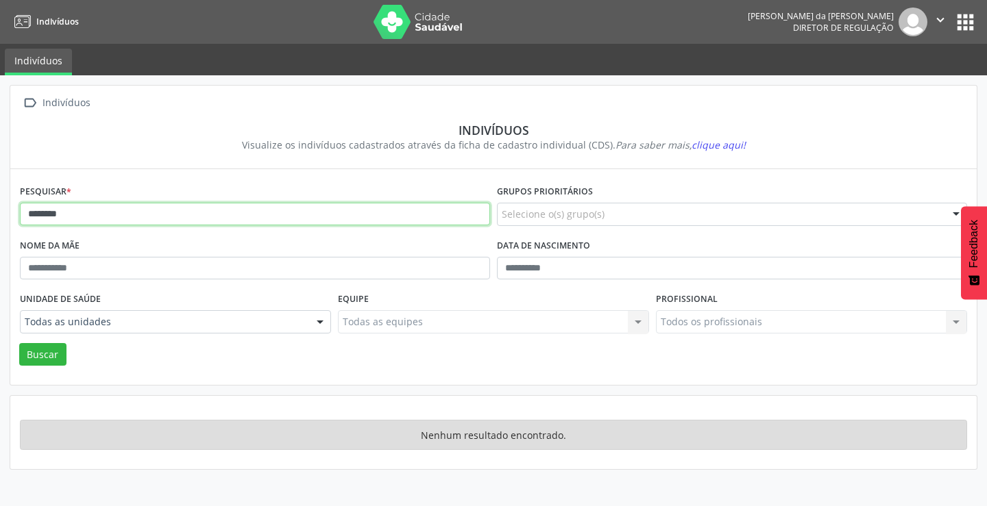
click at [136, 216] on input "********" at bounding box center [255, 214] width 470 height 23
type input "*"
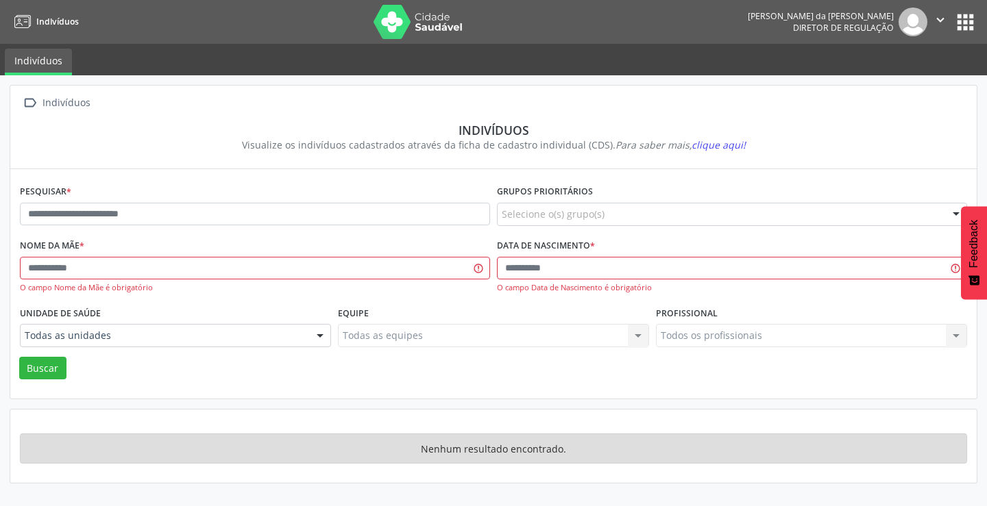
click at [974, 19] on button "apps" at bounding box center [965, 22] width 24 height 24
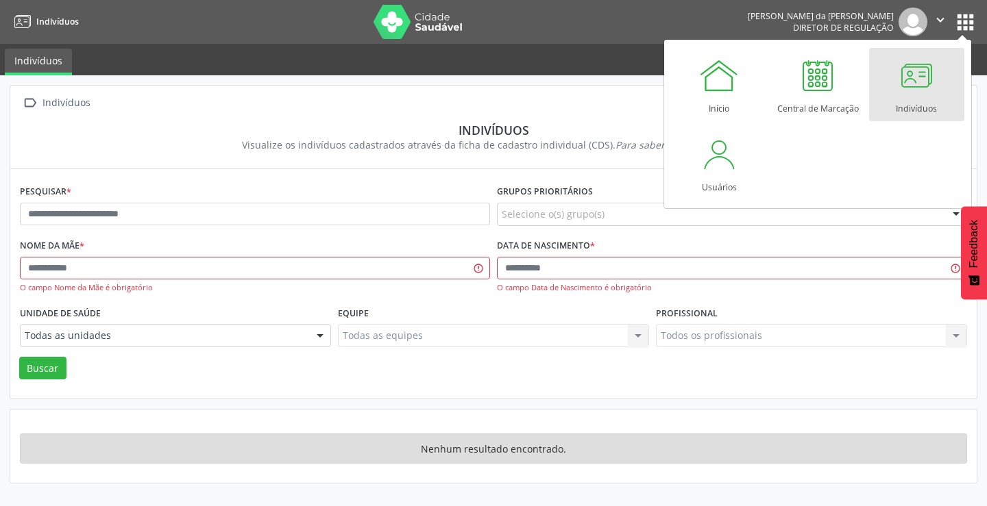
click at [919, 110] on div "Indivíduos" at bounding box center [916, 105] width 41 height 19
